Goal: Task Accomplishment & Management: Manage account settings

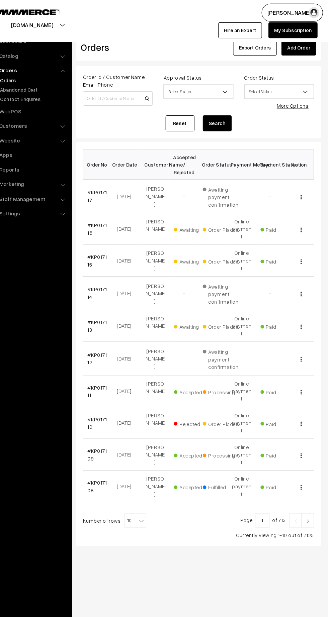
click at [105, 296] on link "#KP017113" at bounding box center [114, 302] width 18 height 13
click at [115, 235] on link "#KP017115" at bounding box center [114, 241] width 18 height 13
click at [105, 211] on link "#KP017116" at bounding box center [114, 212] width 18 height 13
click at [105, 181] on link "#KP017117" at bounding box center [114, 181] width 18 height 13
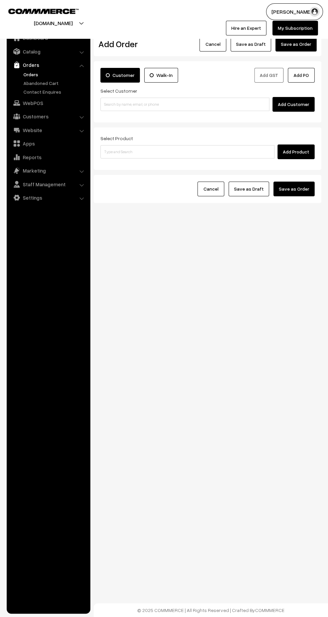
click at [25, 76] on link "Orders" at bounding box center [55, 74] width 66 height 7
